Goal: Communication & Community: Answer question/provide support

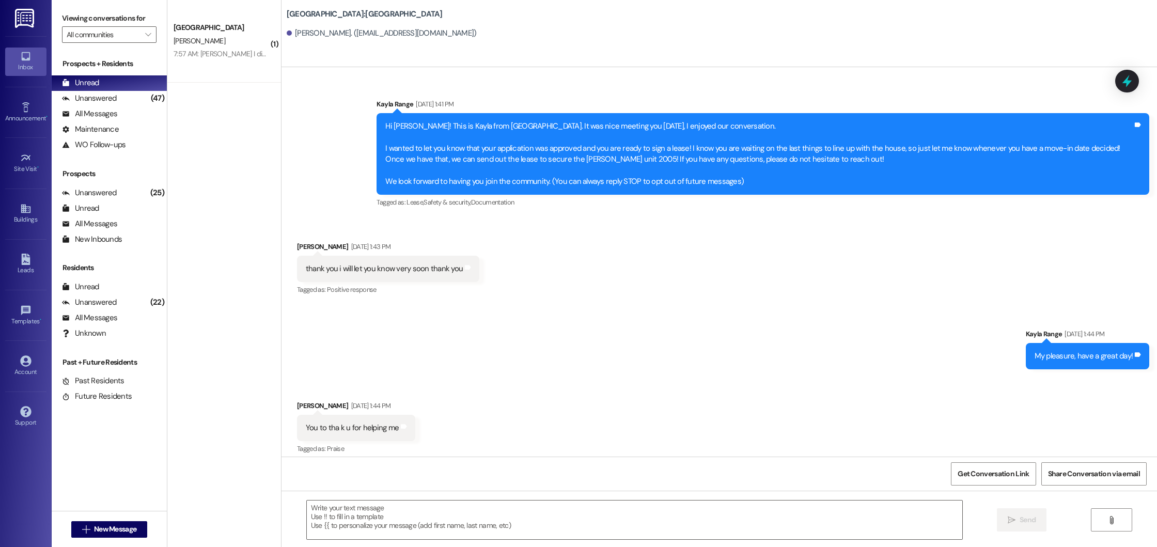
scroll to position [1491, 0]
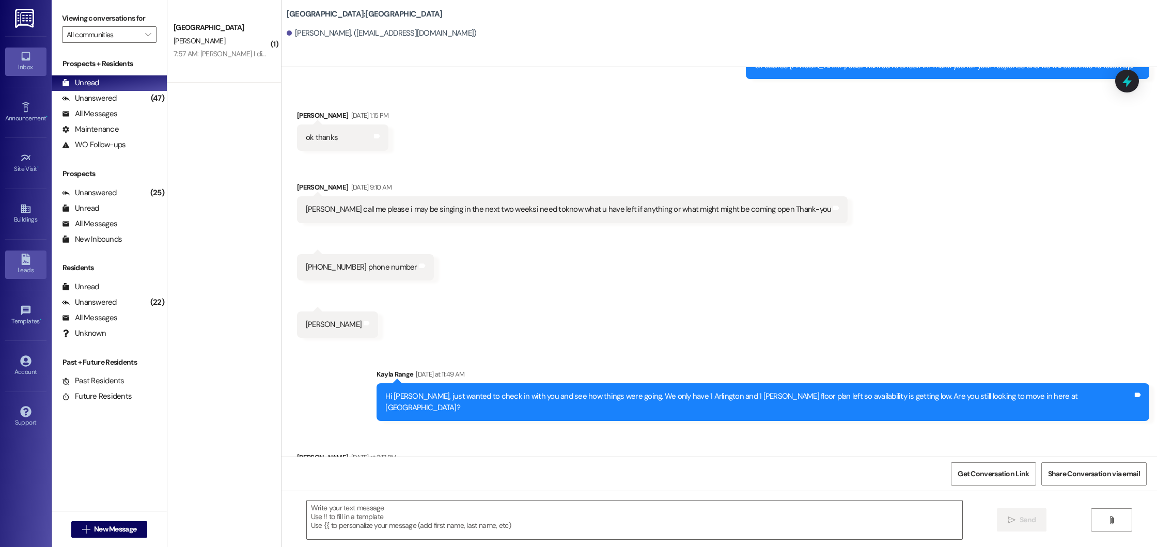
click at [24, 266] on div "Leads" at bounding box center [26, 270] width 52 height 10
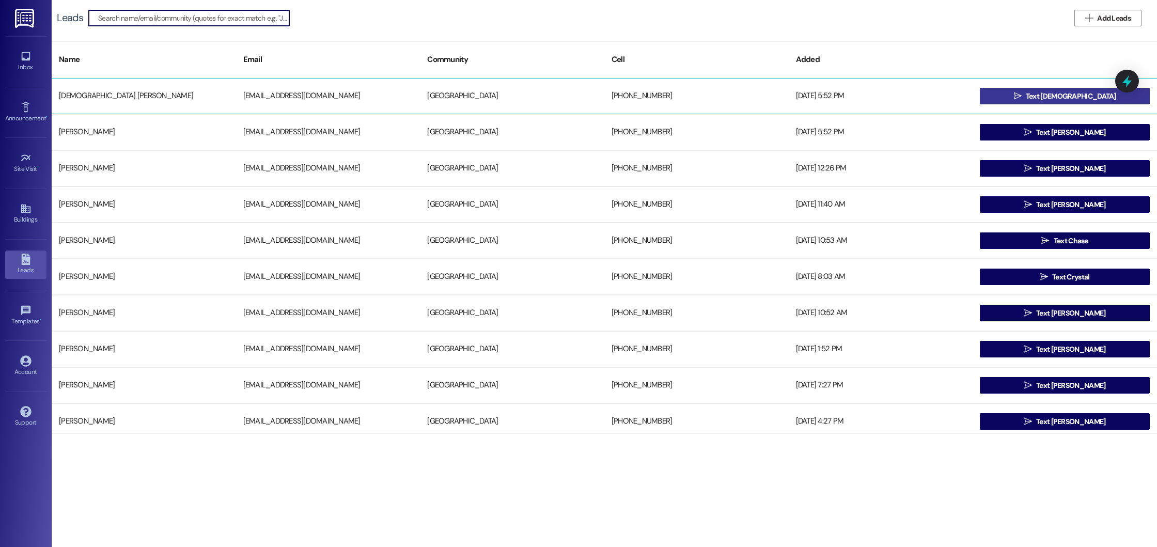
click at [1008, 102] on button " Text [DEMOGRAPHIC_DATA]" at bounding box center [1065, 96] width 170 height 17
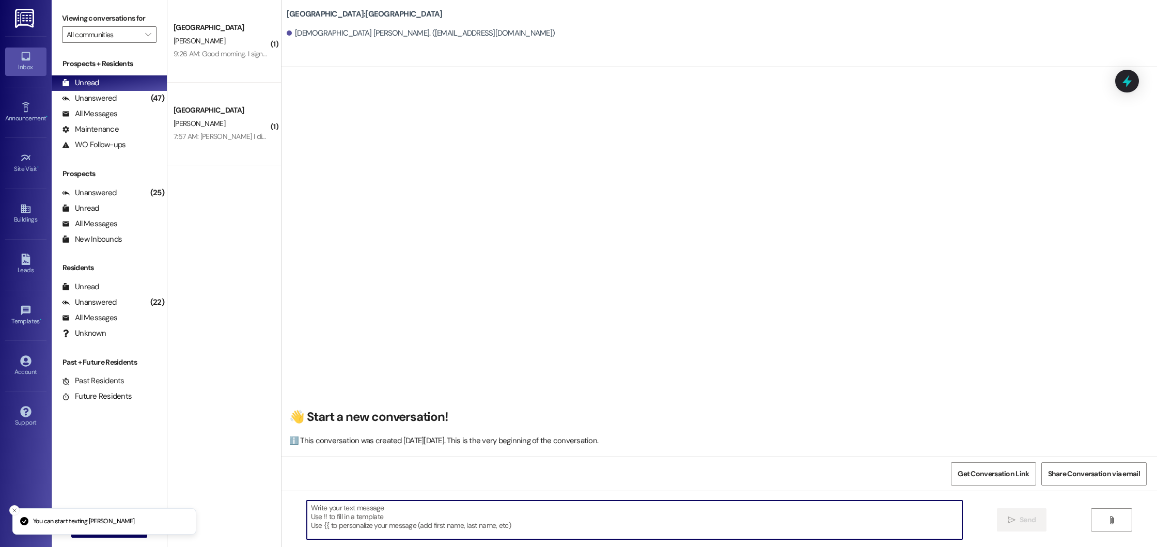
click at [490, 528] on textarea at bounding box center [635, 520] width 656 height 39
paste textarea "Good morning! This is Summer from [GEOGRAPHIC_DATA]. I saw that you’re interest…"
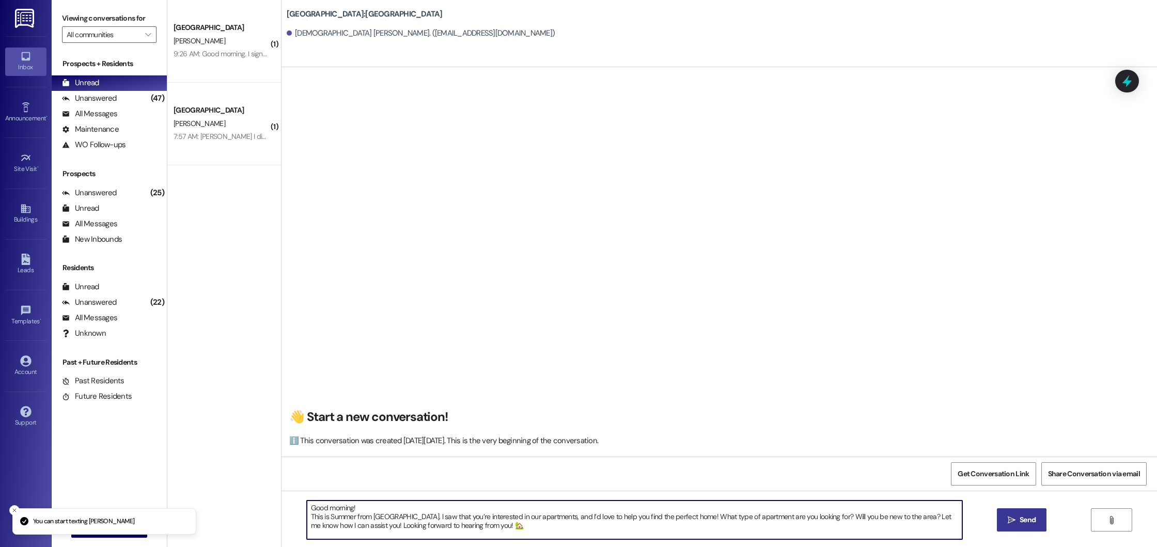
type textarea "Good morning! This is Summer from [GEOGRAPHIC_DATA]. I saw that you’re interest…"
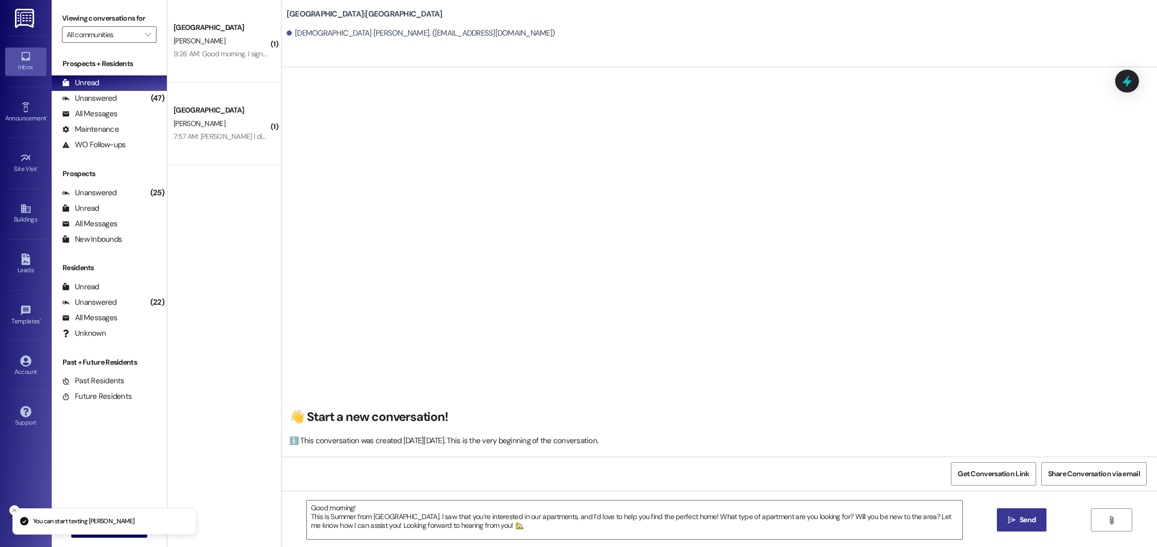
click at [1036, 515] on span "Send" at bounding box center [1028, 520] width 20 height 11
